Goal: Transaction & Acquisition: Purchase product/service

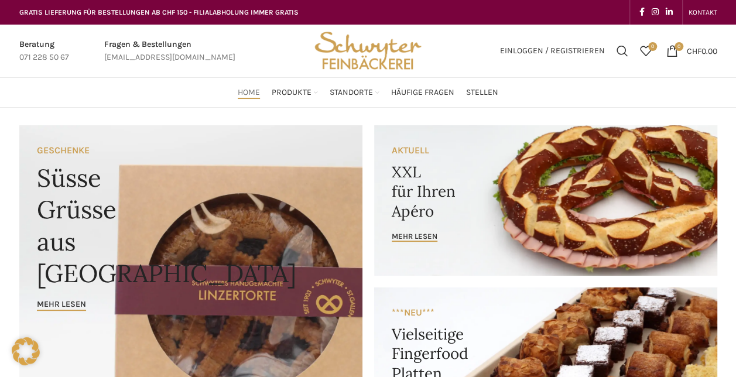
click at [620, 193] on link "Banner link" at bounding box center [545, 200] width 343 height 151
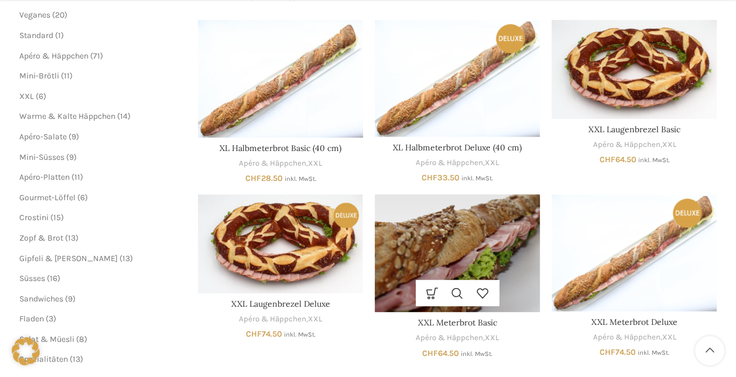
scroll to position [214, 0]
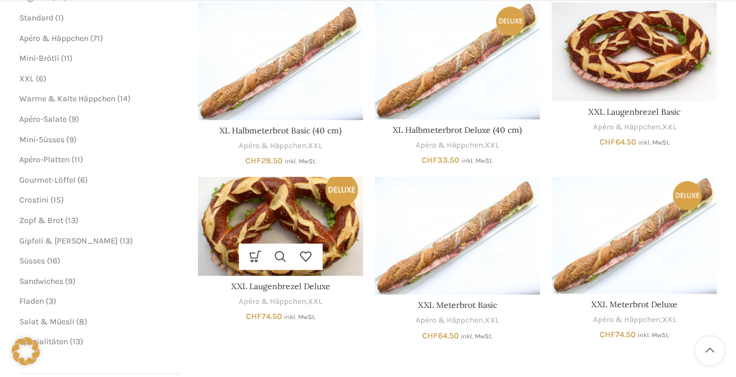
click at [248, 205] on img "XXL Laugenbrezel Deluxe" at bounding box center [280, 226] width 165 height 99
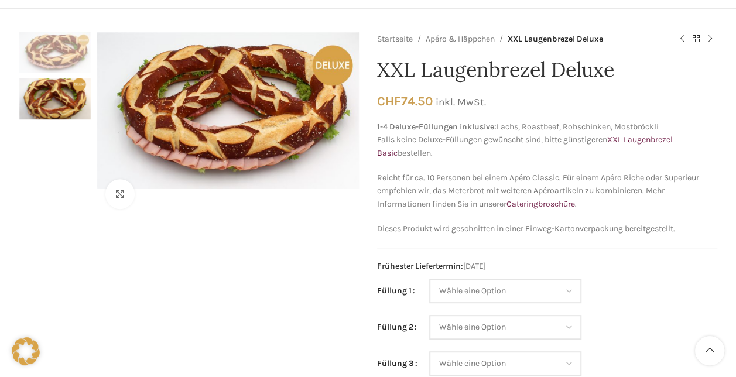
scroll to position [117, 0]
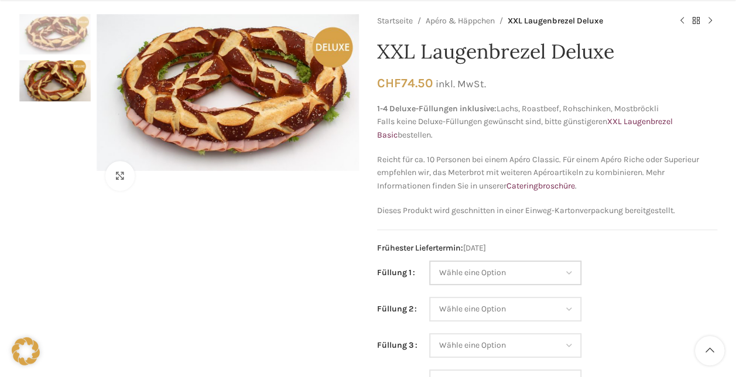
click at [573, 275] on select "Wähle eine Option Lachs (Deluxe) Roastbeef (Deluxe) Rohschinken (Deluxe) Mostbr…" at bounding box center [505, 273] width 152 height 25
click at [429, 261] on select "Wähle eine Option Lachs (Deluxe) Roastbeef (Deluxe) Rohschinken (Deluxe) Mostbr…" at bounding box center [505, 273] width 152 height 25
select select "Mostbröckli (Deluxe)"
click at [558, 273] on select "Wähle eine Option Lachs (Deluxe) Roastbeef (Deluxe) Rohschinken (Deluxe) Mostbr…" at bounding box center [505, 273] width 152 height 25
click at [213, 245] on div "Klicken um zu vergrössern" at bounding box center [189, 296] width 340 height 565
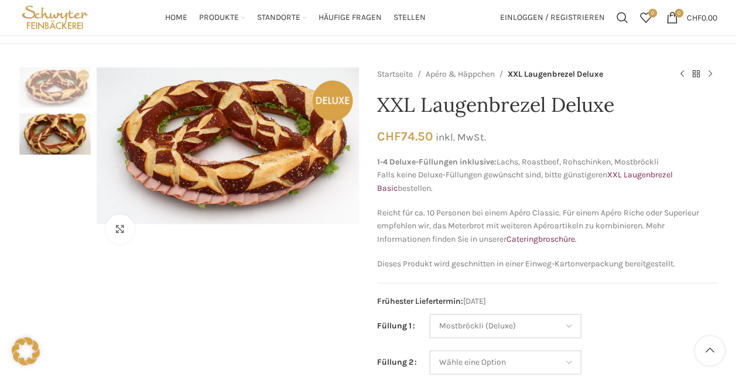
scroll to position [0, 0]
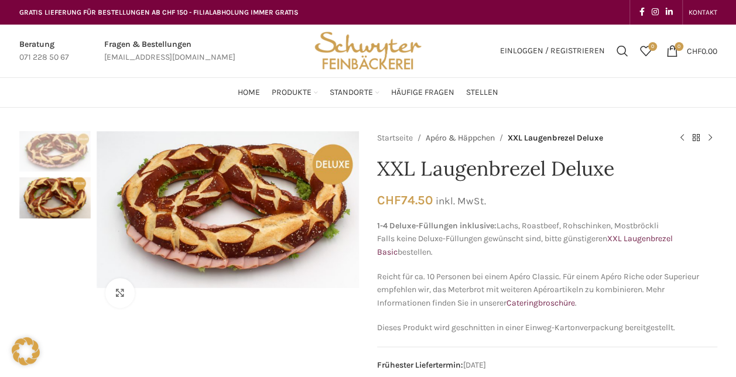
click at [451, 136] on link "Apéro & Häppchen" at bounding box center [460, 138] width 69 height 13
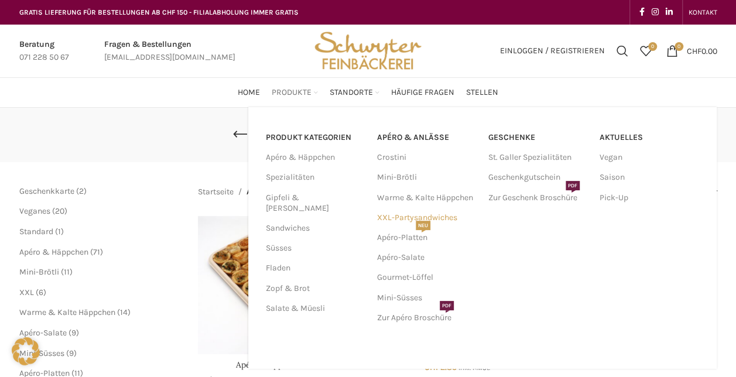
click at [401, 218] on link "XXL-Partysandwiches" at bounding box center [427, 218] width 100 height 20
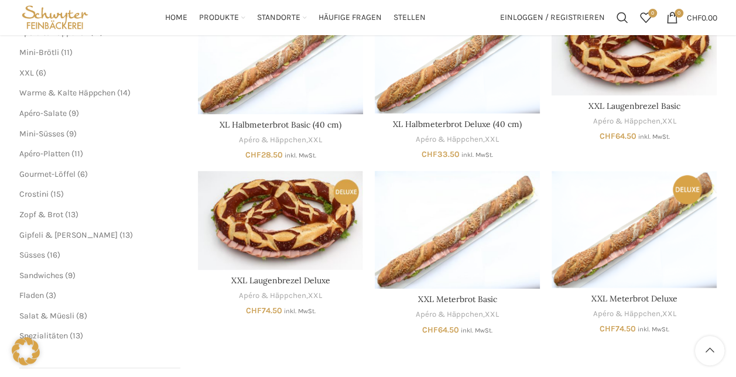
scroll to position [234, 0]
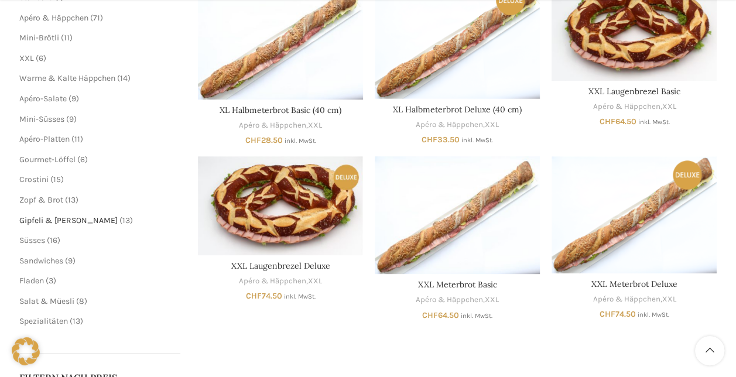
click at [50, 221] on span "Gipfeli & [PERSON_NAME]" at bounding box center [68, 221] width 98 height 10
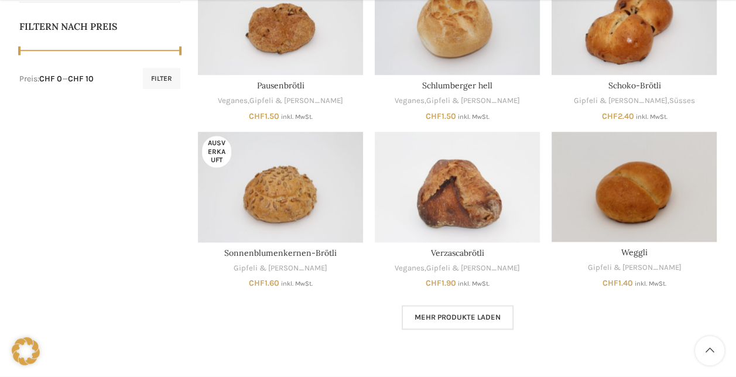
scroll to position [644, 0]
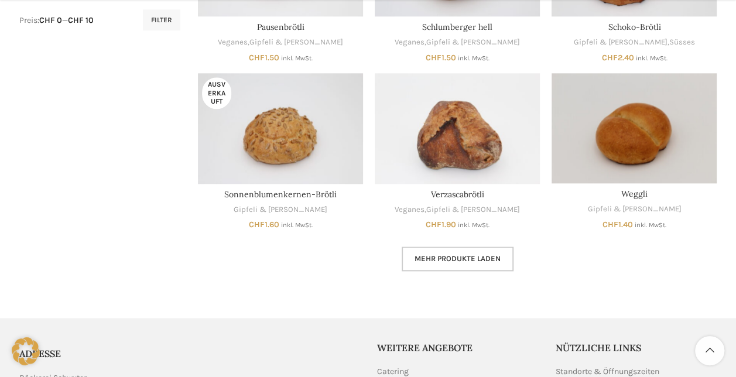
click at [439, 255] on span "Mehr Produkte laden" at bounding box center [458, 258] width 86 height 9
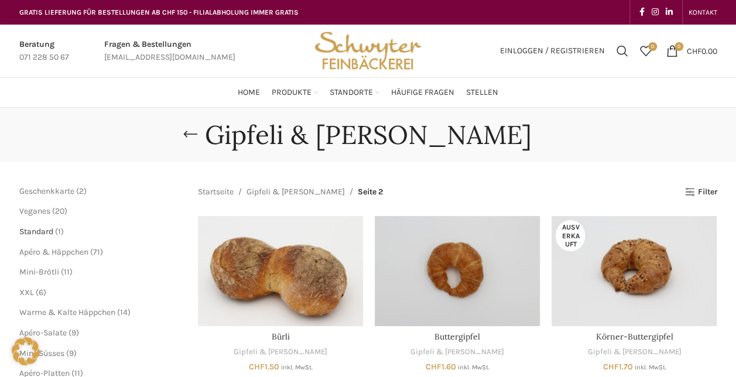
click at [45, 230] on span "Standard" at bounding box center [36, 232] width 34 height 10
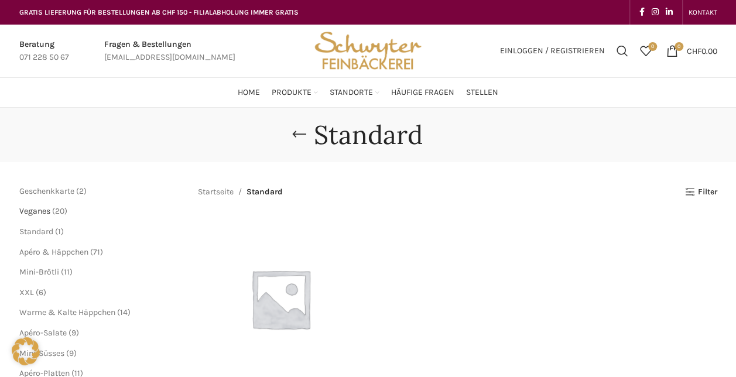
click at [46, 209] on span "Veganes" at bounding box center [34, 211] width 31 height 10
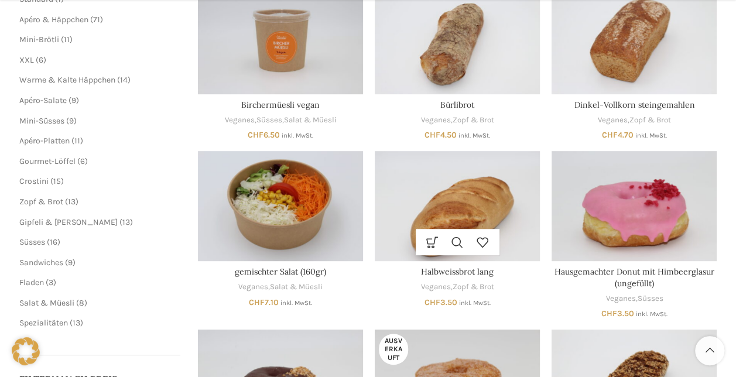
scroll to position [234, 0]
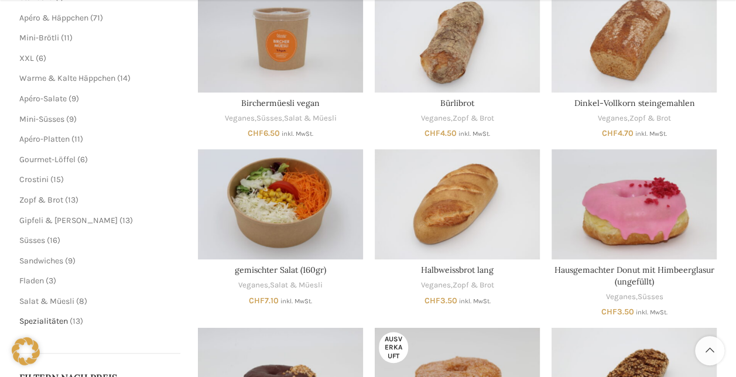
click at [40, 320] on span "Spezialitäten" at bounding box center [43, 321] width 49 height 10
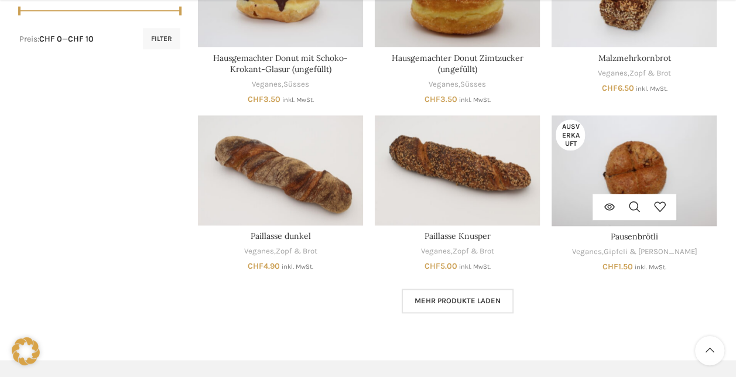
scroll to position [644, 0]
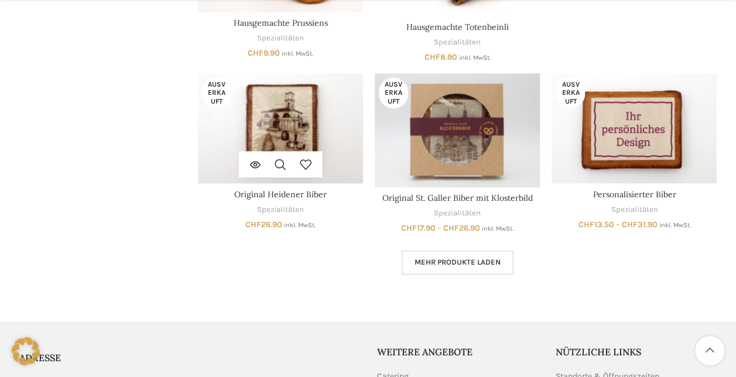
scroll to position [820, 0]
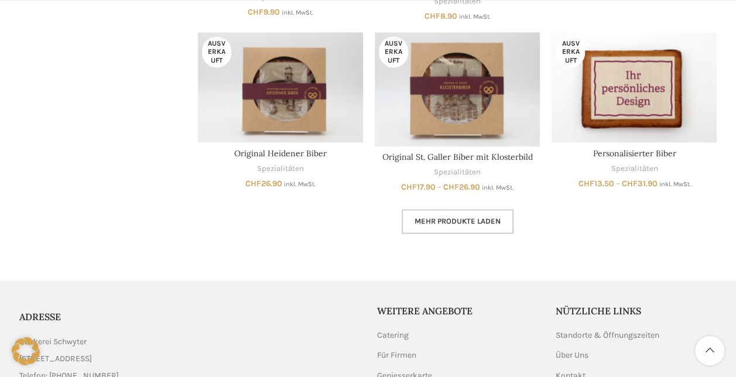
click at [420, 221] on span "Mehr Produkte laden" at bounding box center [458, 221] width 86 height 9
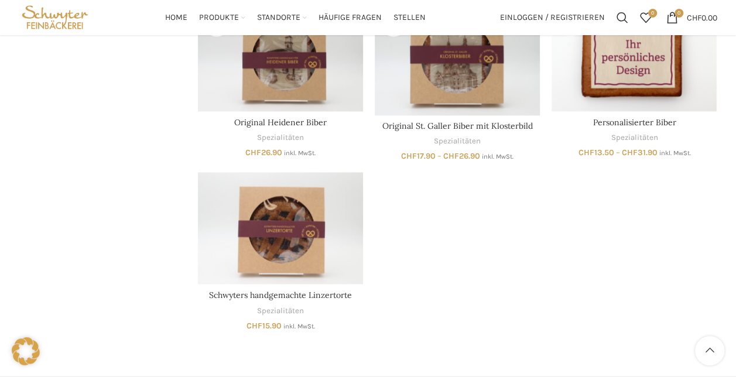
scroll to position [837, 0]
